Goal: Task Accomplishment & Management: Use online tool/utility

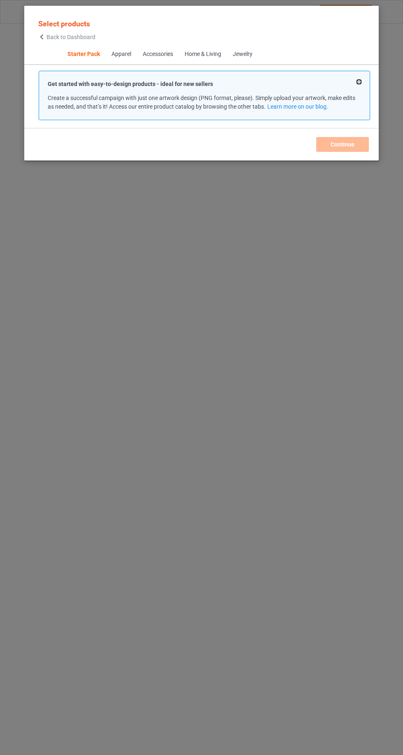
click at [359, 82] on button at bounding box center [359, 82] width 4 height 4
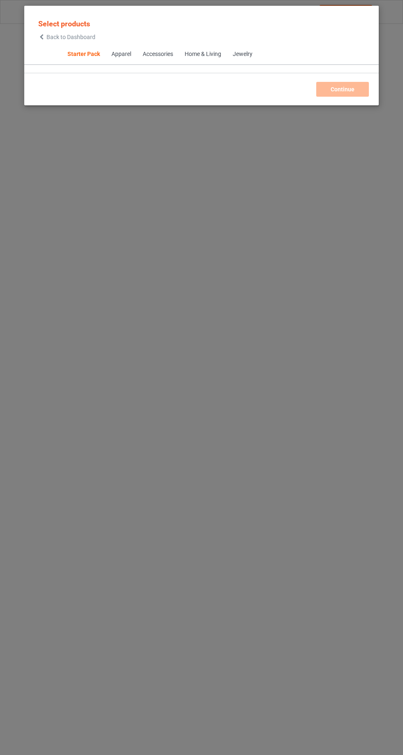
click at [112, 53] on div "Apparel" at bounding box center [121, 54] width 20 height 8
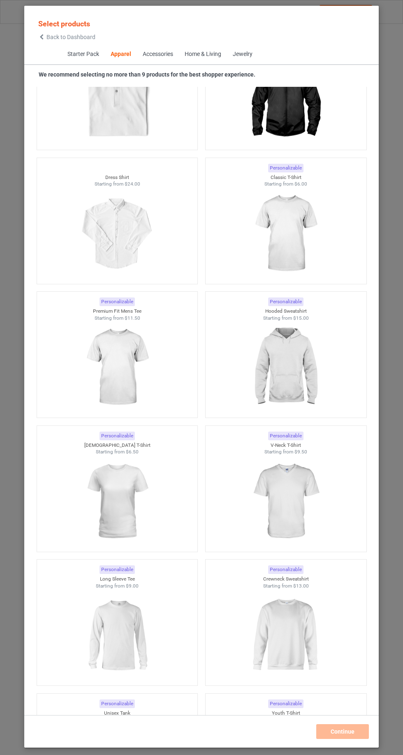
scroll to position [513, 0]
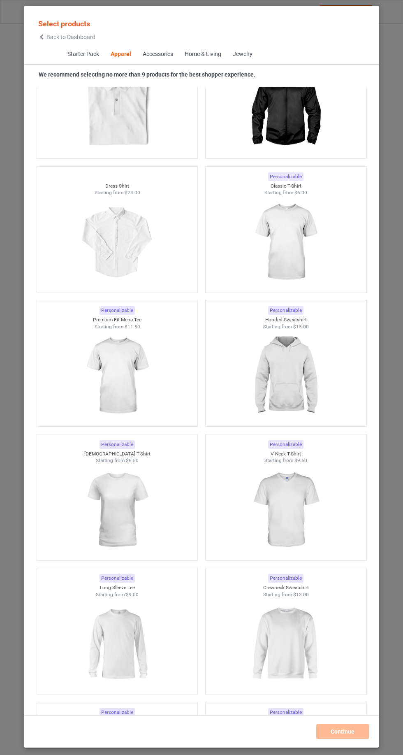
click at [312, 244] on img at bounding box center [286, 242] width 74 height 92
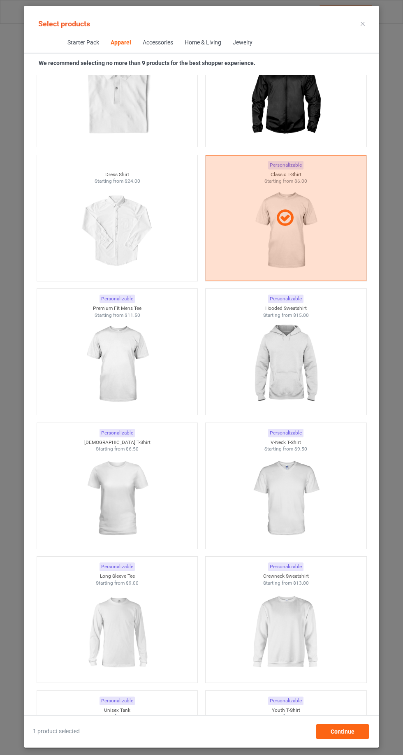
scroll to position [631, 0]
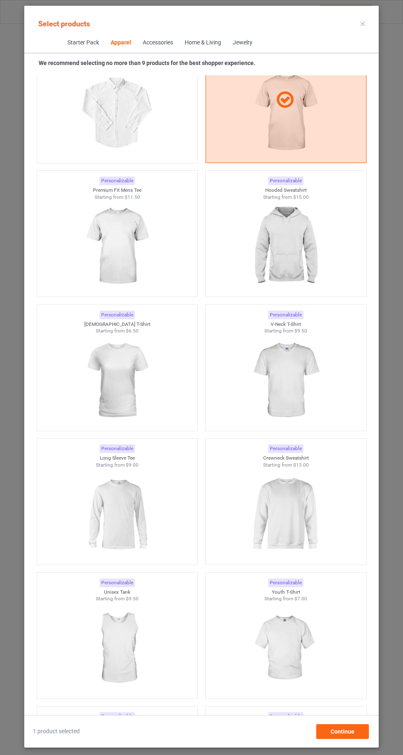
click at [305, 510] on img at bounding box center [286, 514] width 74 height 92
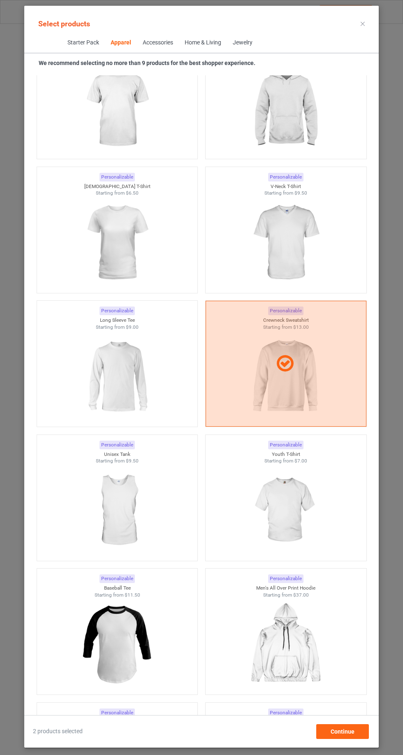
scroll to position [784, 0]
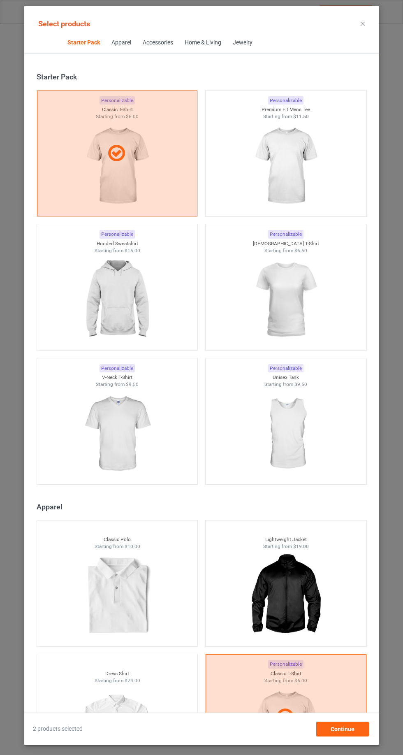
click at [363, 23] on icon at bounding box center [363, 24] width 4 height 4
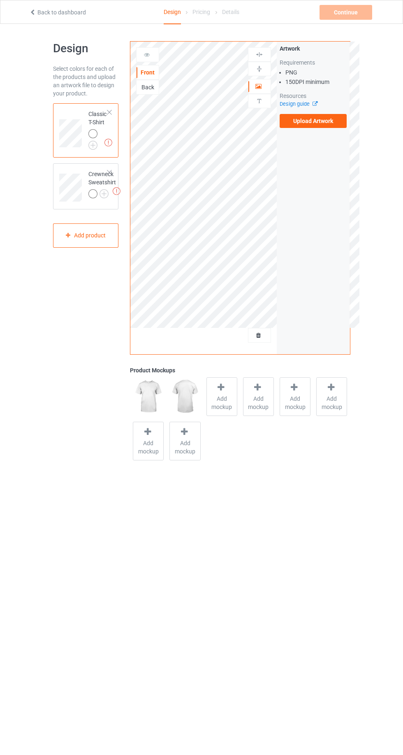
click at [336, 115] on label "Upload Artwork" at bounding box center [314, 121] width 68 height 14
click at [0, 0] on input "Upload Artwork" at bounding box center [0, 0] width 0 height 0
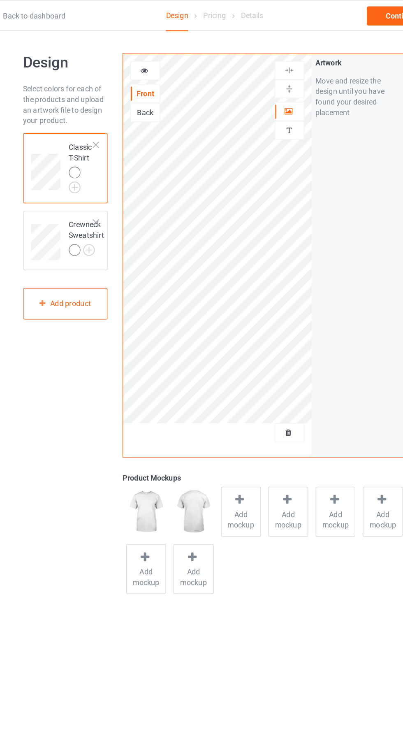
click at [264, 82] on div at bounding box center [260, 86] width 22 height 8
click at [263, 88] on div at bounding box center [260, 86] width 22 height 8
click at [58, 308] on div "Design Select colors for each of the products and upload an artwork file to des…" at bounding box center [85, 252] width 77 height 434
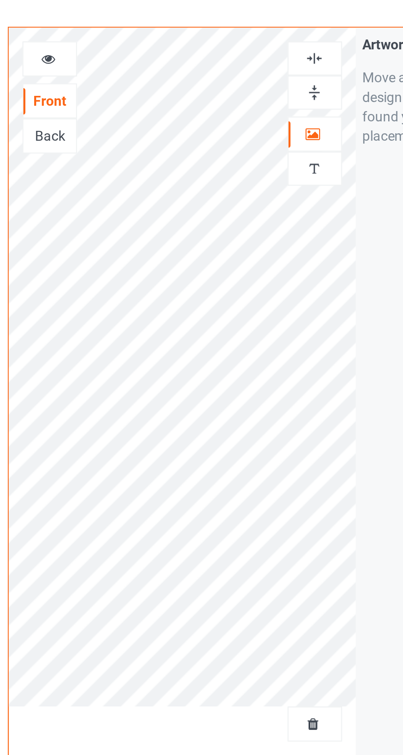
click at [139, 48] on div at bounding box center [147, 54] width 23 height 15
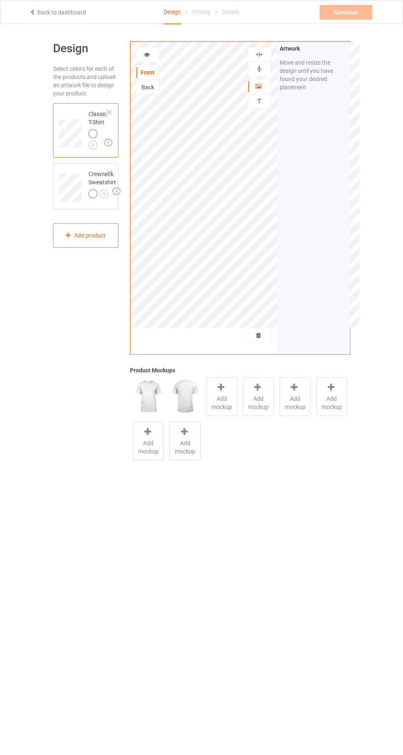
click at [140, 52] on div at bounding box center [148, 55] width 22 height 8
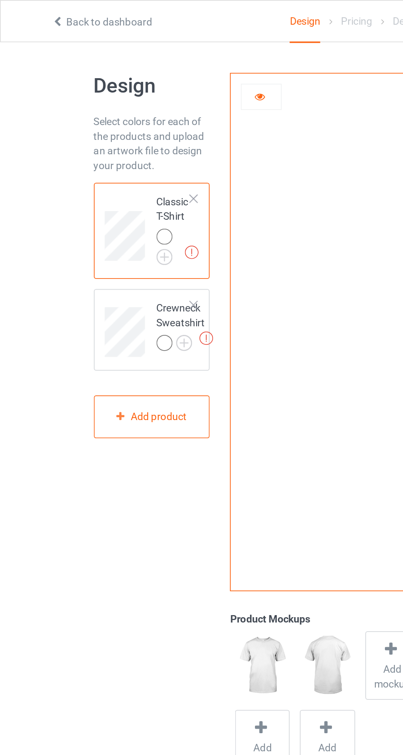
click at [120, 189] on img at bounding box center [117, 191] width 8 height 8
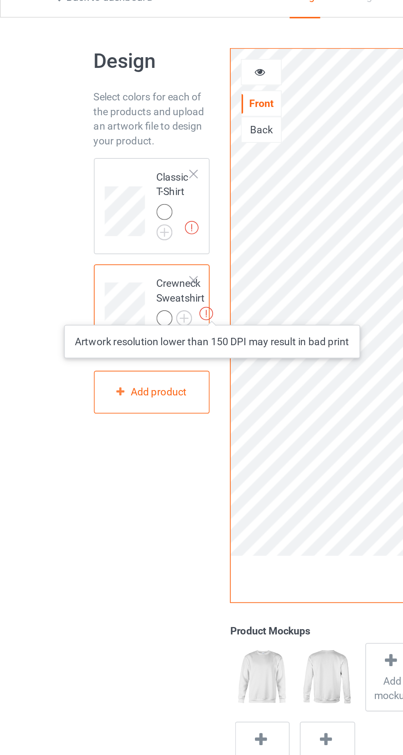
click at [15, 137] on div "Design Select colors for each of the products and upload an artwork file to des…" at bounding box center [201, 252] width 403 height 457
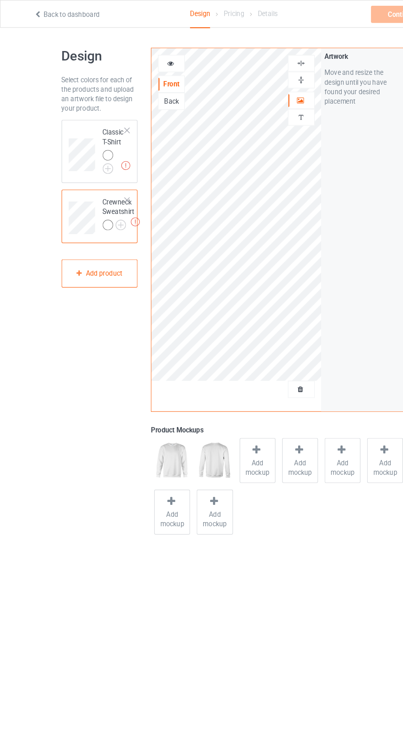
click at [65, 109] on td at bounding box center [71, 131] width 25 height 48
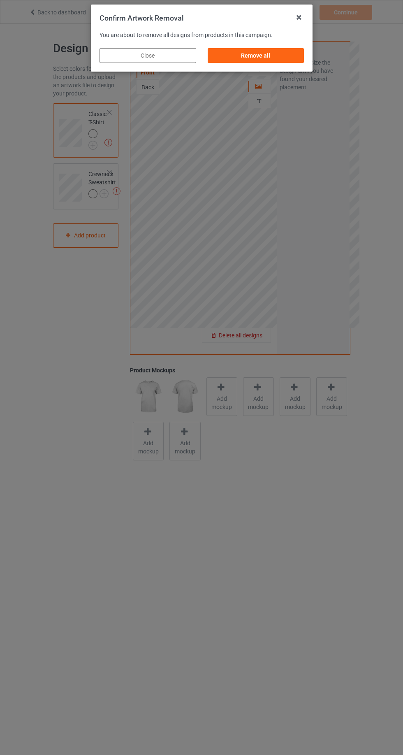
click at [253, 55] on div "Remove all" at bounding box center [255, 55] width 97 height 15
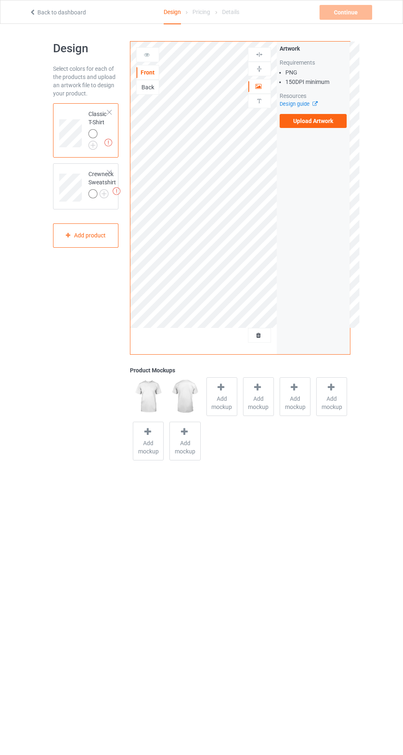
click at [334, 123] on label "Upload Artwork" at bounding box center [314, 121] width 68 height 14
click at [0, 0] on input "Upload Artwork" at bounding box center [0, 0] width 0 height 0
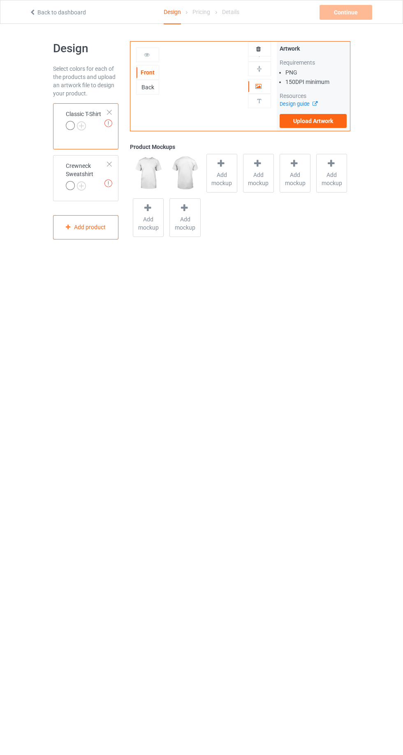
click at [160, 371] on body "Back to dashboard Design Pricing Details Continue Missing artworks Design Selec…" at bounding box center [201, 401] width 403 height 755
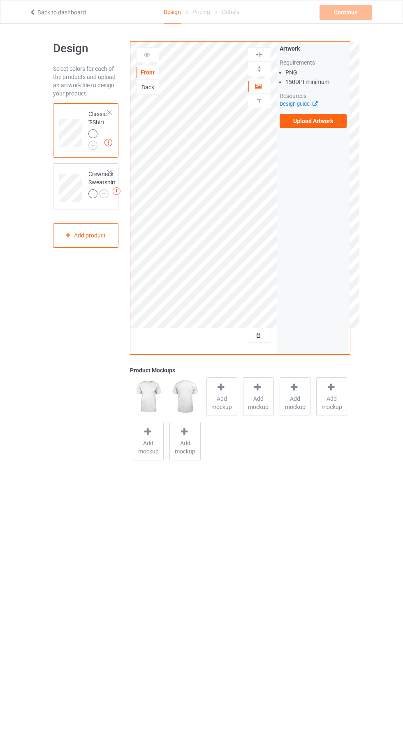
click at [337, 124] on label "Upload Artwork" at bounding box center [314, 121] width 68 height 14
click at [0, 0] on input "Upload Artwork" at bounding box center [0, 0] width 0 height 0
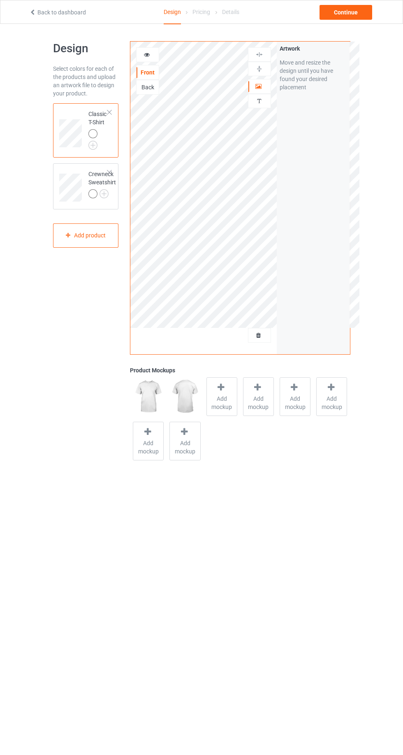
click at [152, 58] on div at bounding box center [148, 55] width 22 height 8
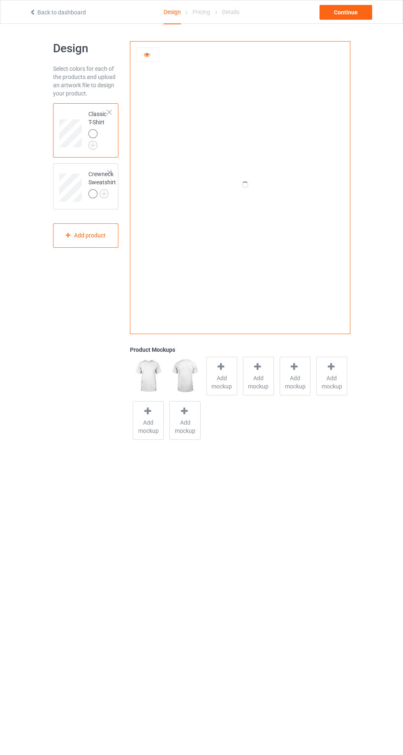
click at [147, 53] on icon at bounding box center [147, 54] width 7 height 6
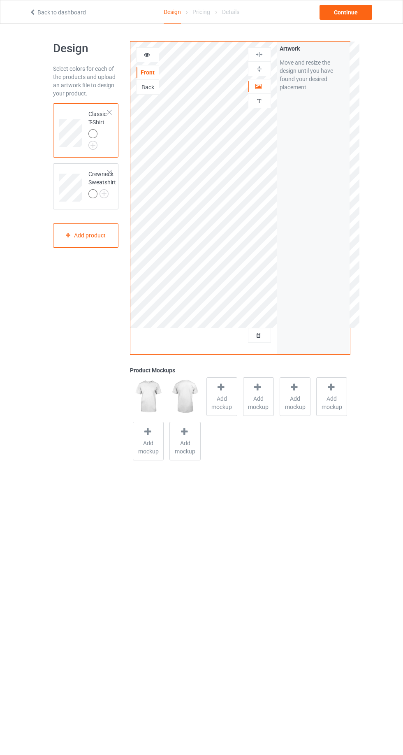
click at [144, 53] on icon at bounding box center [147, 54] width 7 height 6
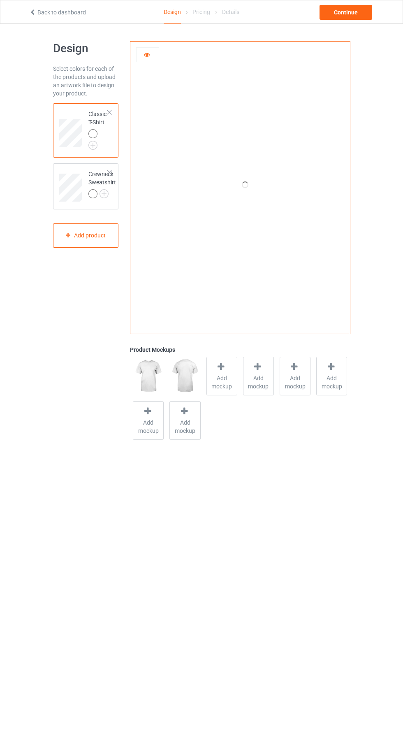
click at [147, 54] on icon at bounding box center [147, 54] width 7 height 6
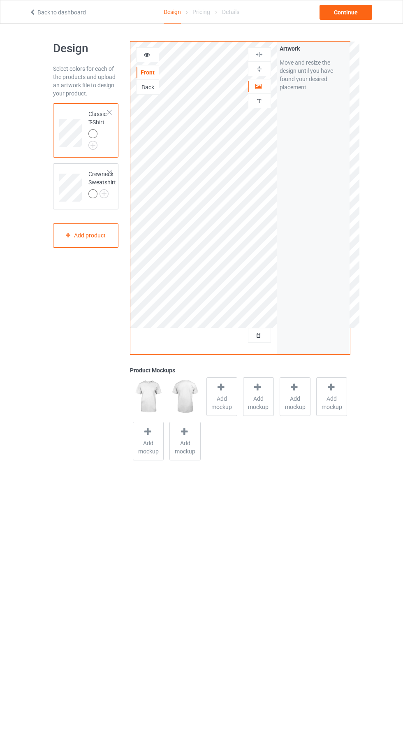
click at [147, 53] on icon at bounding box center [147, 54] width 7 height 6
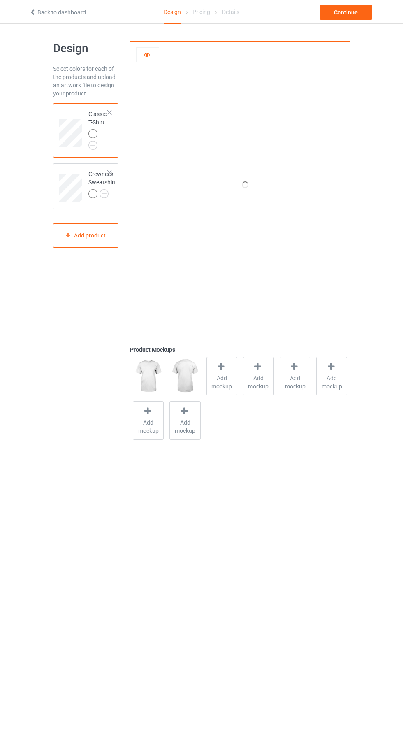
click at [157, 51] on div at bounding box center [148, 55] width 22 height 8
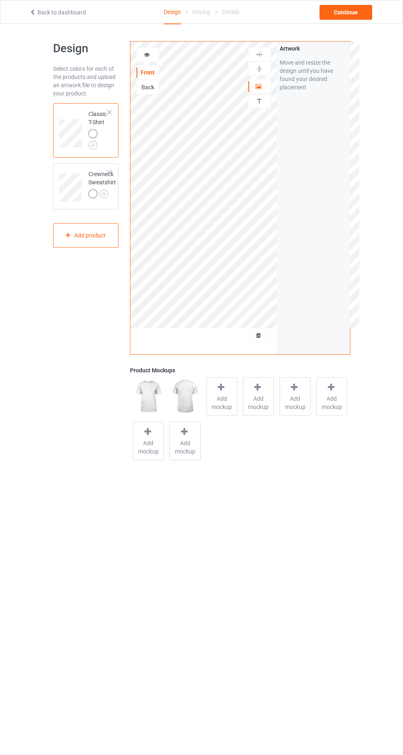
click at [145, 64] on div "Front Back" at bounding box center [147, 70] width 23 height 47
click at [151, 58] on div at bounding box center [148, 55] width 22 height 8
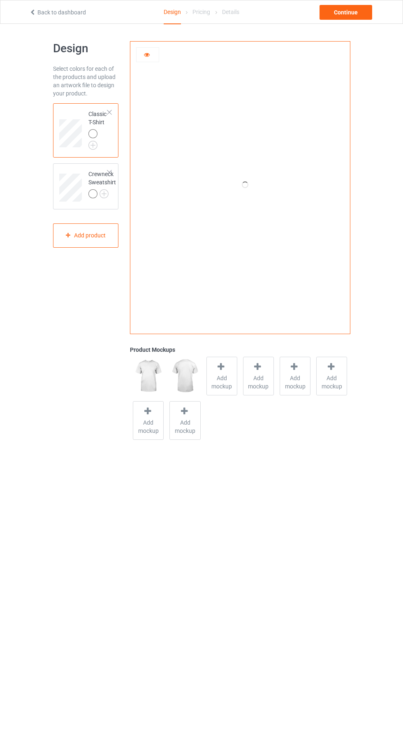
click at [146, 53] on icon at bounding box center [147, 54] width 7 height 6
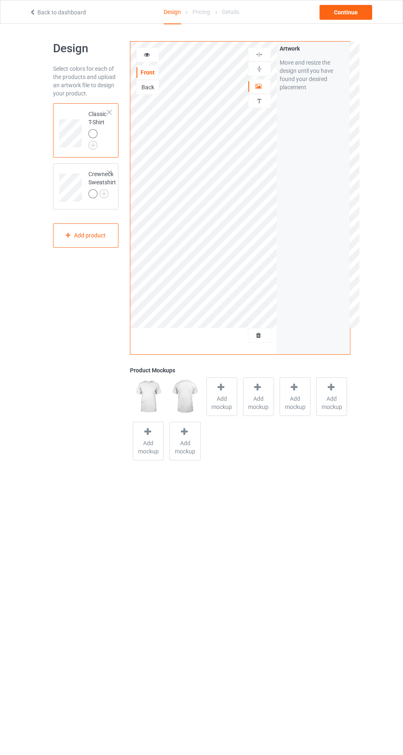
click at [147, 53] on icon at bounding box center [147, 54] width 7 height 6
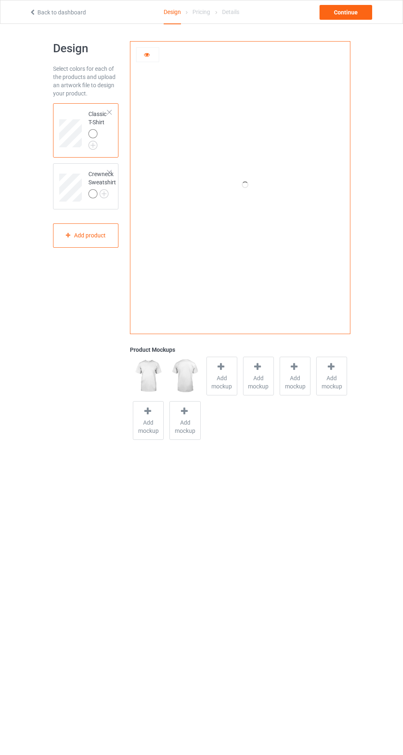
click at [147, 53] on icon at bounding box center [147, 54] width 7 height 6
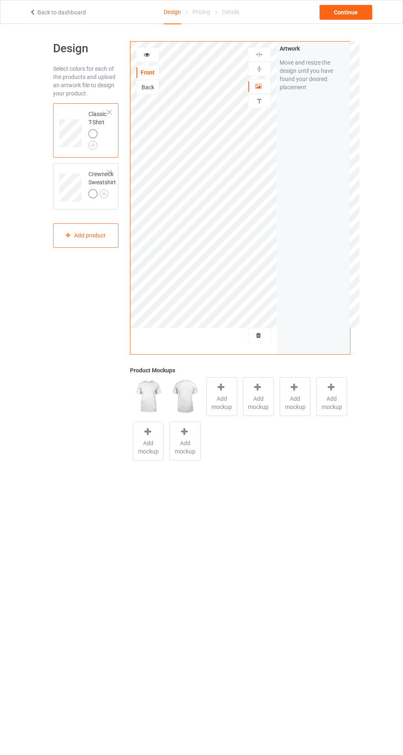
click at [148, 54] on icon at bounding box center [147, 54] width 7 height 6
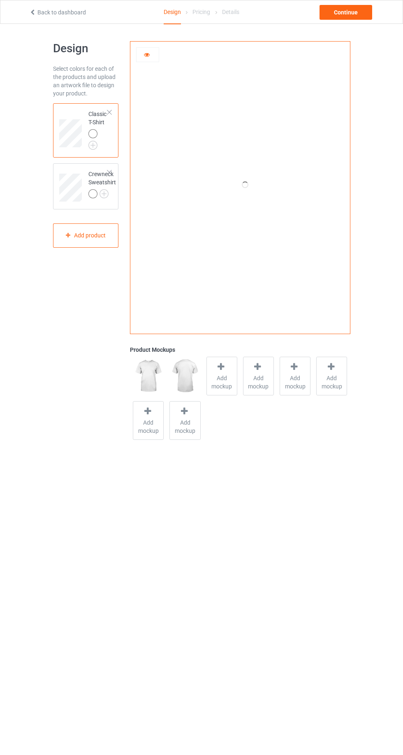
click at [147, 53] on icon at bounding box center [147, 54] width 7 height 6
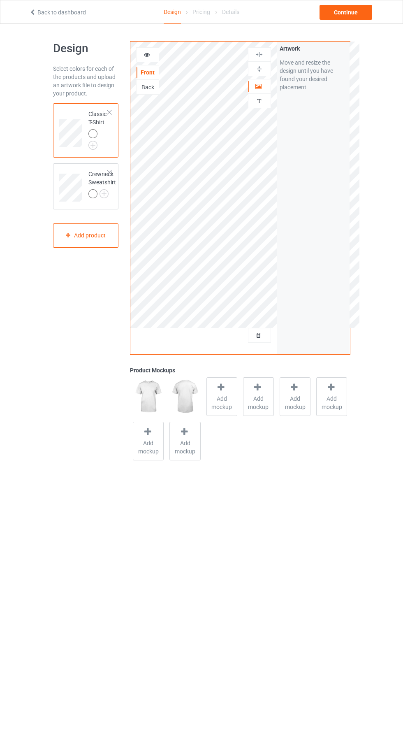
click at [144, 59] on div at bounding box center [147, 54] width 23 height 15
click at [147, 53] on icon at bounding box center [147, 54] width 7 height 6
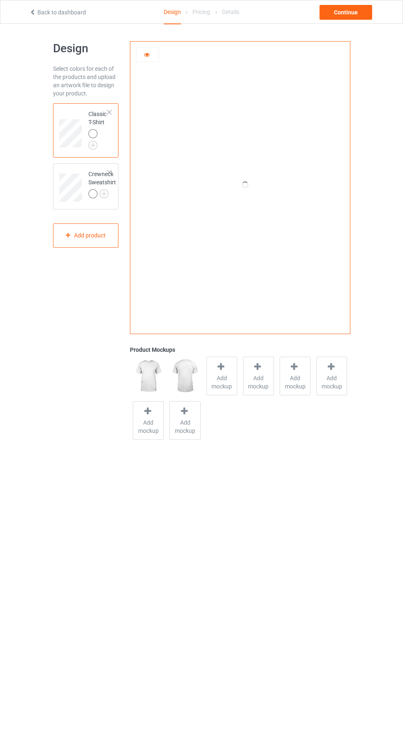
click at [147, 53] on icon at bounding box center [147, 54] width 7 height 6
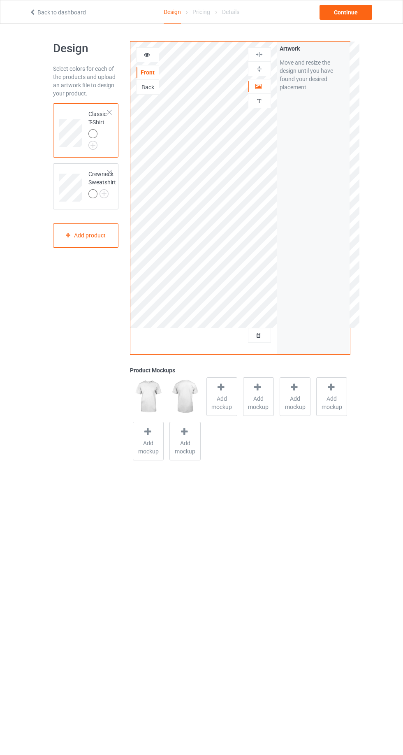
click at [139, 54] on div at bounding box center [148, 55] width 22 height 8
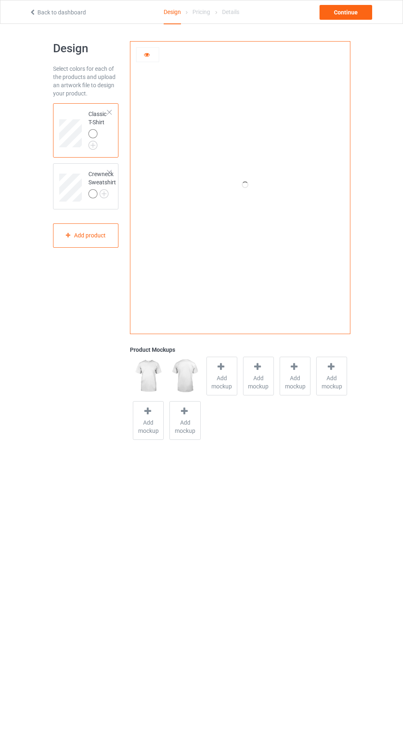
click at [146, 54] on icon at bounding box center [147, 54] width 7 height 6
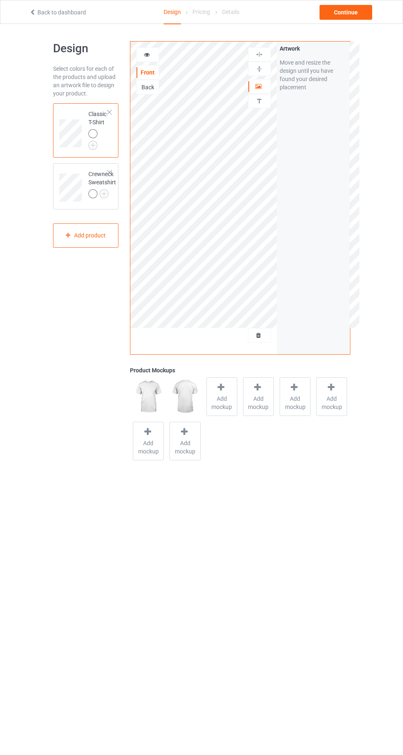
click at [143, 53] on div at bounding box center [148, 55] width 22 height 8
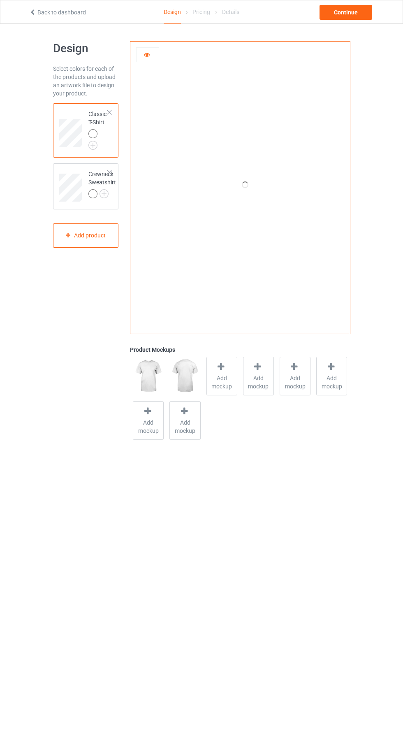
click at [147, 54] on icon at bounding box center [147, 54] width 7 height 6
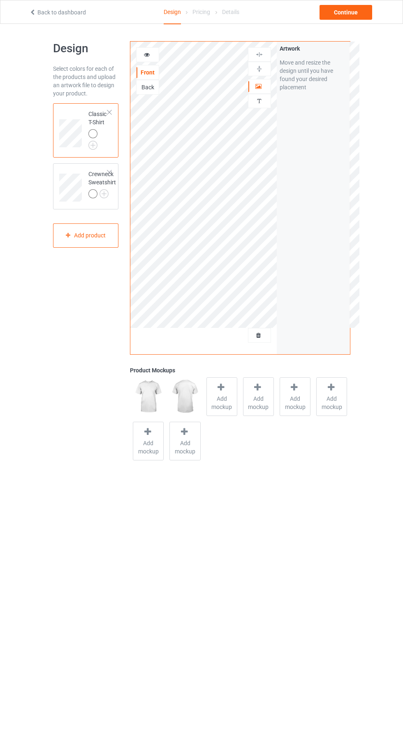
click at [142, 59] on div at bounding box center [147, 54] width 23 height 15
click at [141, 54] on div at bounding box center [148, 55] width 22 height 8
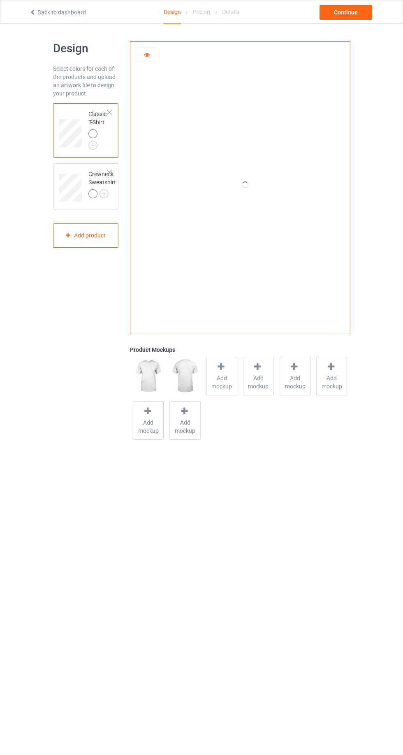
click at [147, 54] on icon at bounding box center [147, 54] width 7 height 6
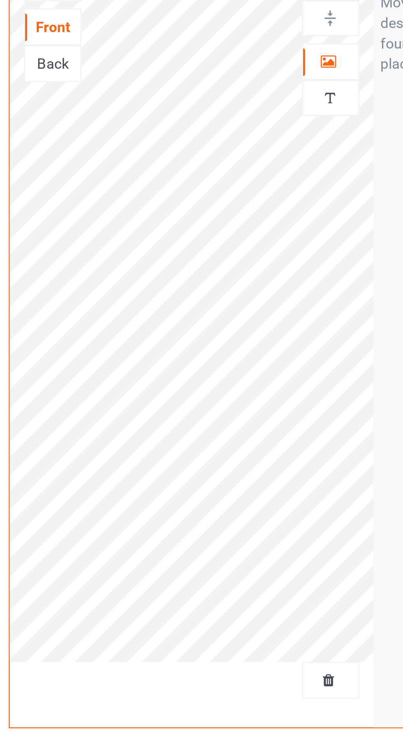
click at [263, 86] on div at bounding box center [260, 86] width 22 height 8
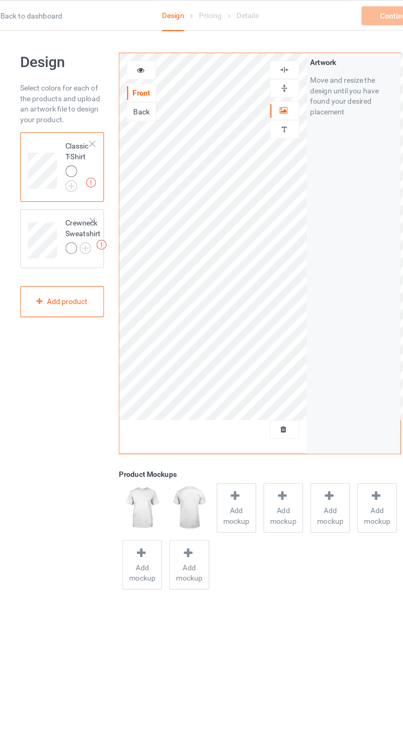
click at [148, 49] on div at bounding box center [147, 54] width 23 height 15
click at [137, 54] on div at bounding box center [148, 55] width 22 height 8
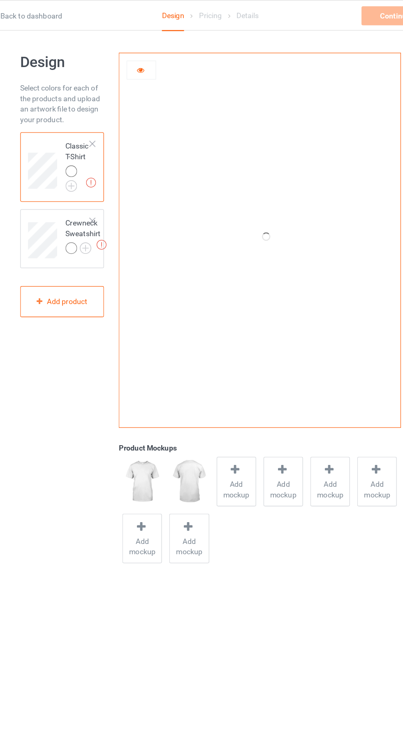
click at [147, 53] on icon at bounding box center [147, 54] width 7 height 6
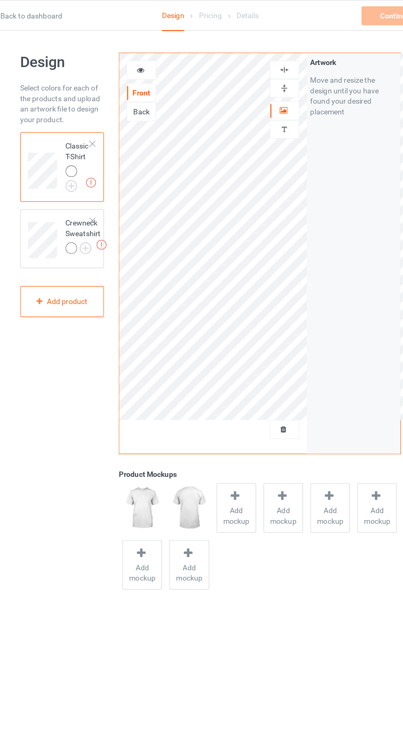
click at [154, 50] on div at bounding box center [147, 54] width 23 height 15
click at [144, 56] on icon at bounding box center [147, 54] width 7 height 6
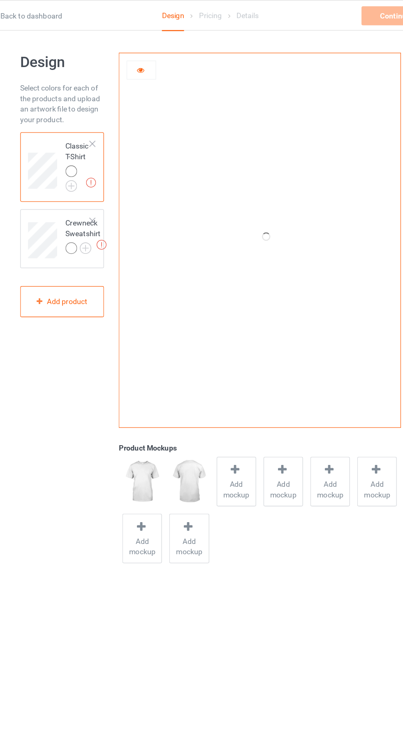
click at [136, 30] on div "Design Select colors for each of the products and upload an artwork file to des…" at bounding box center [202, 242] width 298 height 436
click at [139, 54] on div at bounding box center [148, 55] width 22 height 8
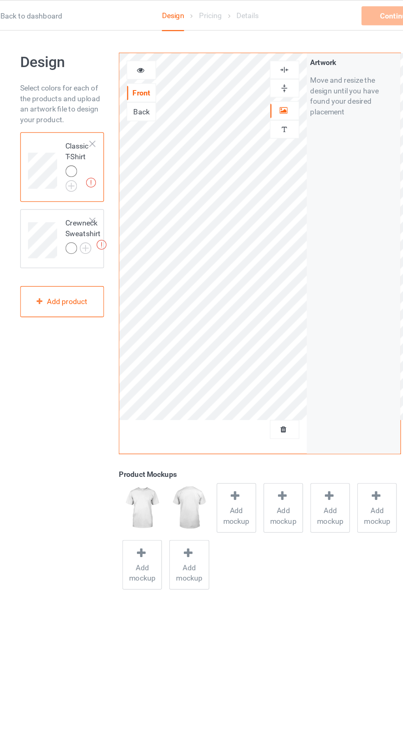
click at [151, 63] on div "Front Back" at bounding box center [147, 70] width 23 height 47
click at [147, 54] on icon at bounding box center [147, 54] width 7 height 6
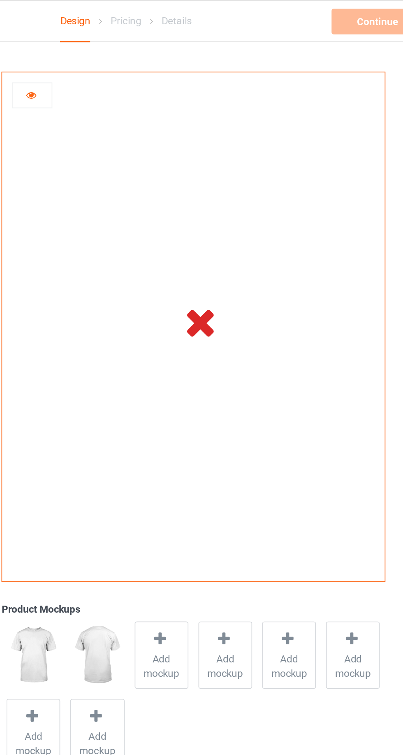
click at [305, 145] on td at bounding box center [244, 185] width 229 height 287
